Goal: Task Accomplishment & Management: Manage account settings

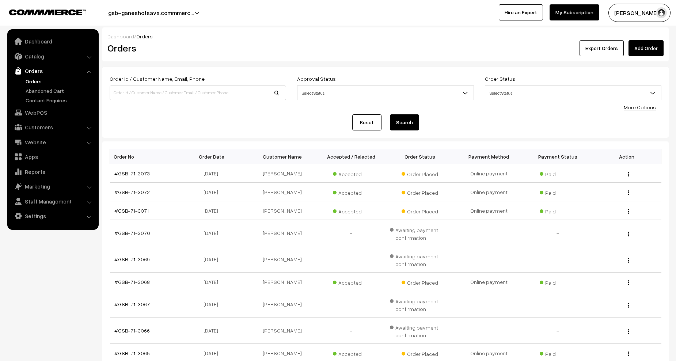
click at [36, 81] on link "Orders" at bounding box center [60, 81] width 72 height 8
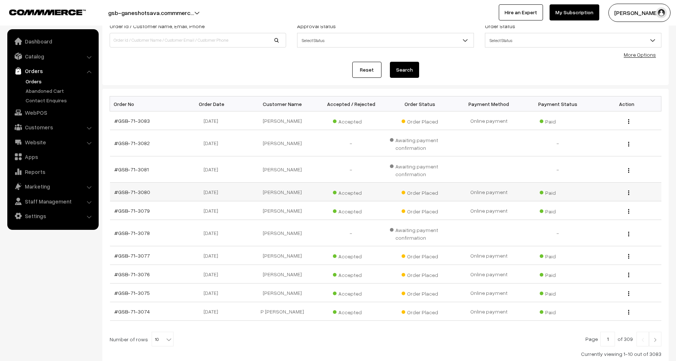
scroll to position [104, 0]
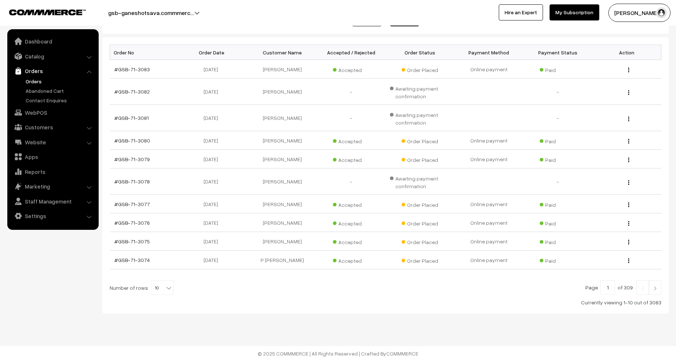
click at [160, 287] on span "10" at bounding box center [162, 288] width 21 height 15
select select "100"
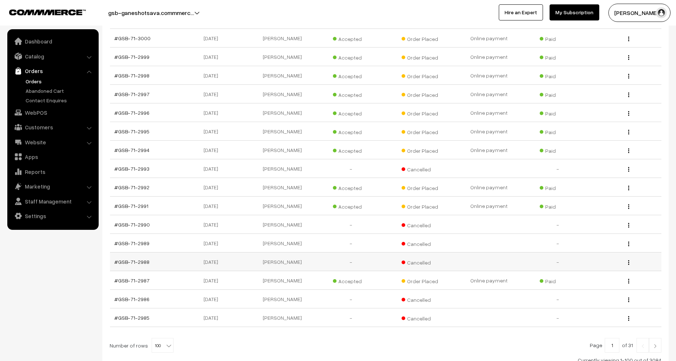
scroll to position [1826, 0]
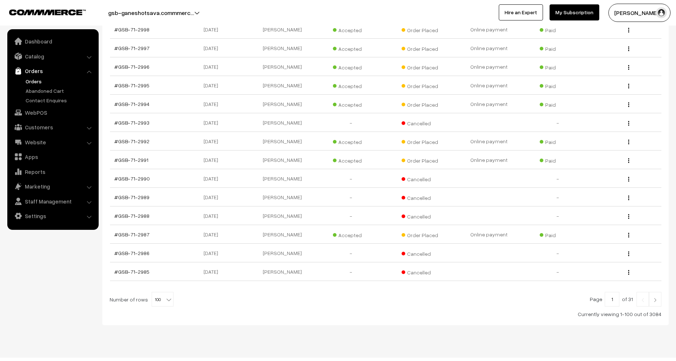
click at [659, 292] on link at bounding box center [655, 299] width 12 height 15
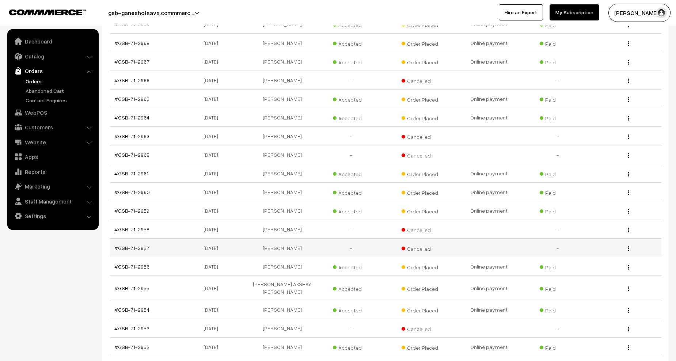
scroll to position [548, 0]
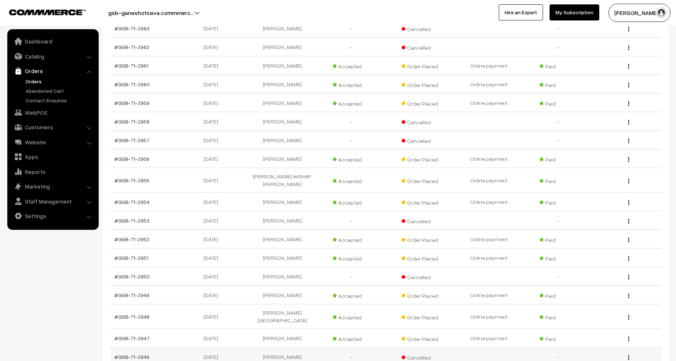
click at [418, 352] on span "Cancelled" at bounding box center [420, 357] width 37 height 10
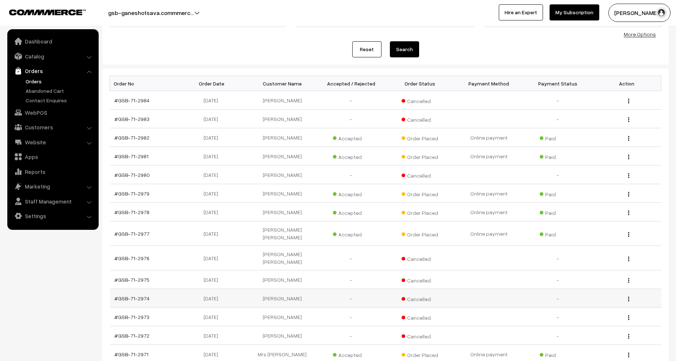
scroll to position [0, 0]
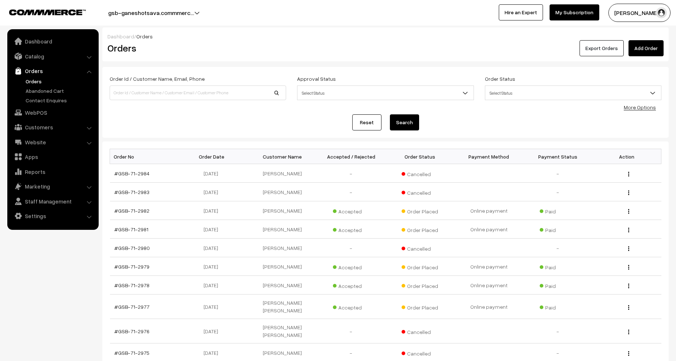
click at [602, 51] on button "Export Orders" at bounding box center [602, 48] width 44 height 16
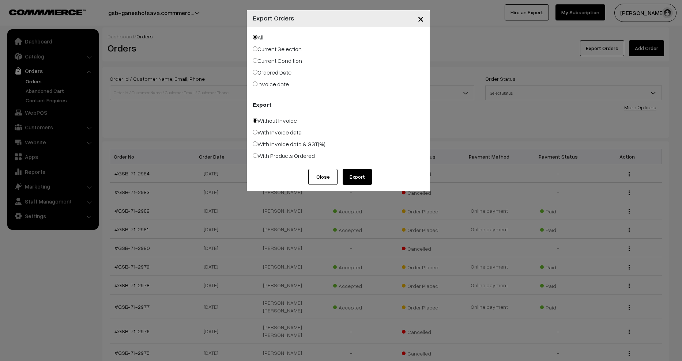
click at [280, 156] on label "With Products Ordered" at bounding box center [284, 155] width 62 height 9
click at [257, 156] on input "With Products Ordered" at bounding box center [255, 155] width 5 height 5
radio input "true"
click at [356, 175] on button "Export" at bounding box center [356, 177] width 29 height 16
click at [417, 19] on button "×" at bounding box center [421, 18] width 18 height 23
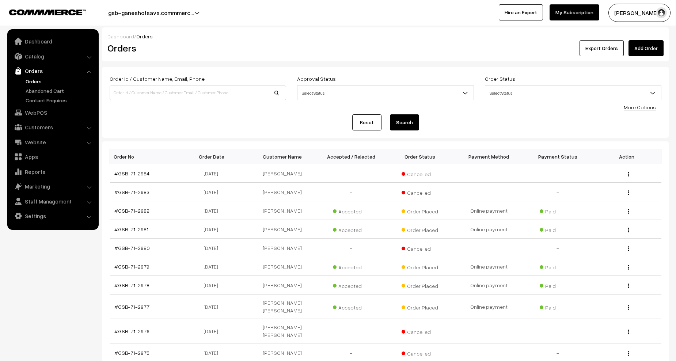
click at [34, 78] on link "Orders" at bounding box center [60, 81] width 72 height 8
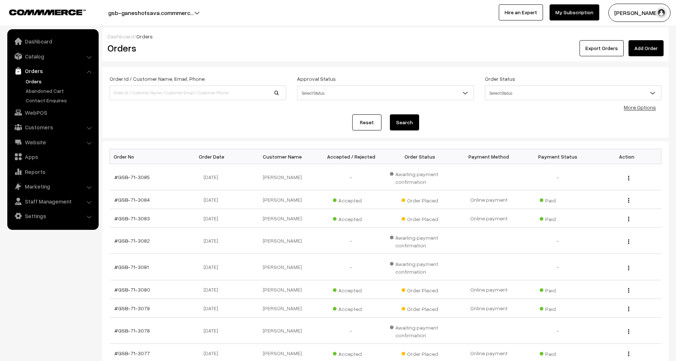
click at [574, 12] on link "My Subscription" at bounding box center [575, 12] width 50 height 16
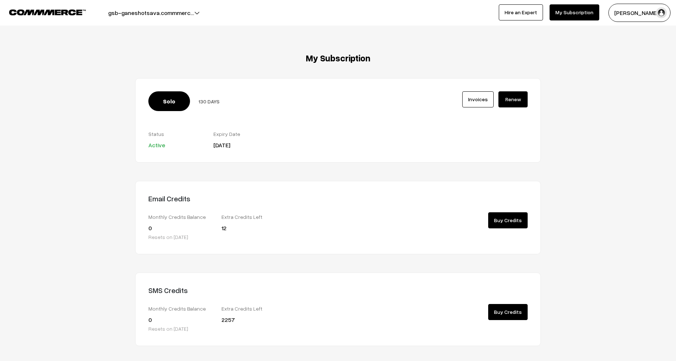
click at [258, 228] on div "Extra Credits Left 12" at bounding box center [252, 222] width 62 height 20
click at [504, 223] on link "Buy Credits" at bounding box center [507, 220] width 39 height 16
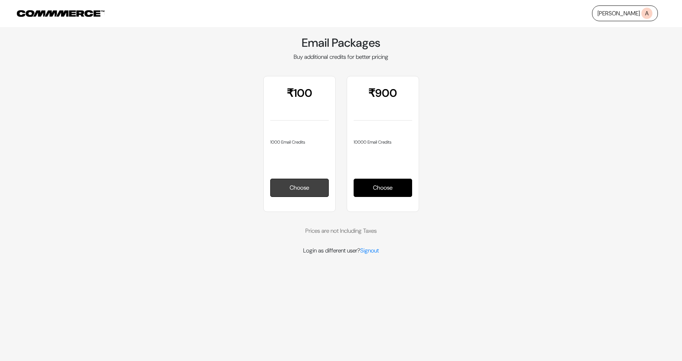
click at [304, 185] on button "Choose" at bounding box center [299, 188] width 58 height 18
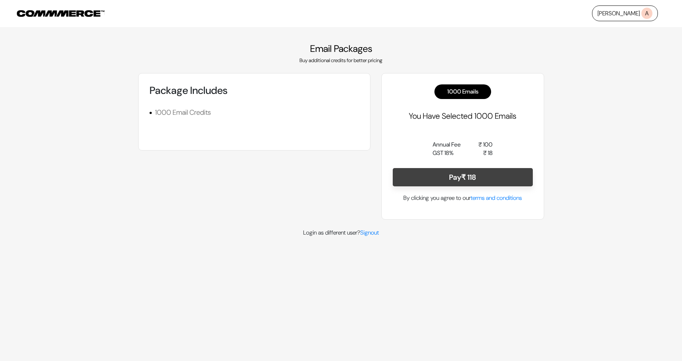
click at [451, 179] on button "Pay ₹ 118" at bounding box center [463, 177] width 140 height 18
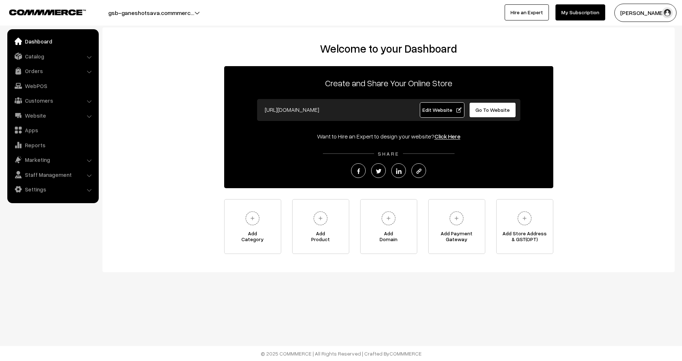
click at [588, 18] on link "My Subscription" at bounding box center [580, 12] width 50 height 16
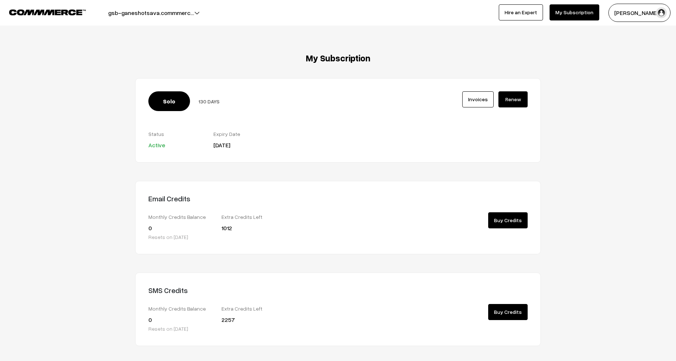
click at [61, 12] on img at bounding box center [47, 12] width 77 height 5
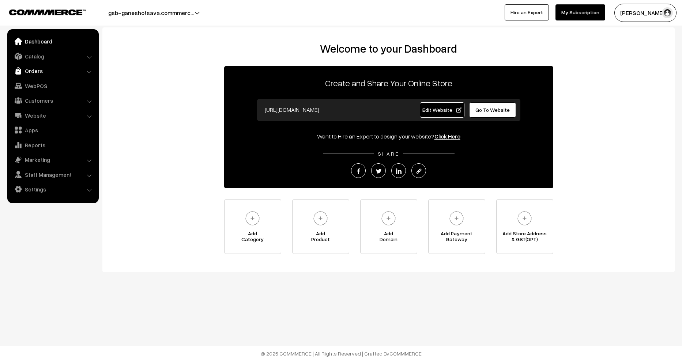
click at [34, 70] on link "Orders" at bounding box center [52, 70] width 87 height 13
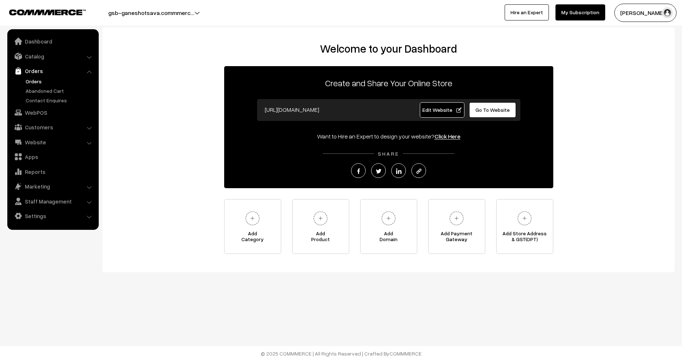
click at [37, 79] on link "Orders" at bounding box center [60, 81] width 72 height 8
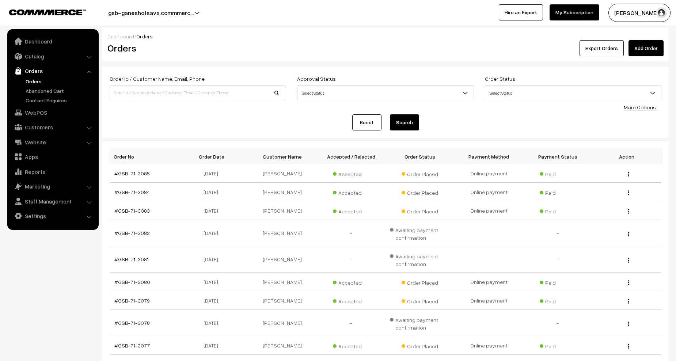
click at [33, 80] on link "Orders" at bounding box center [60, 81] width 72 height 8
